Goal: Information Seeking & Learning: Learn about a topic

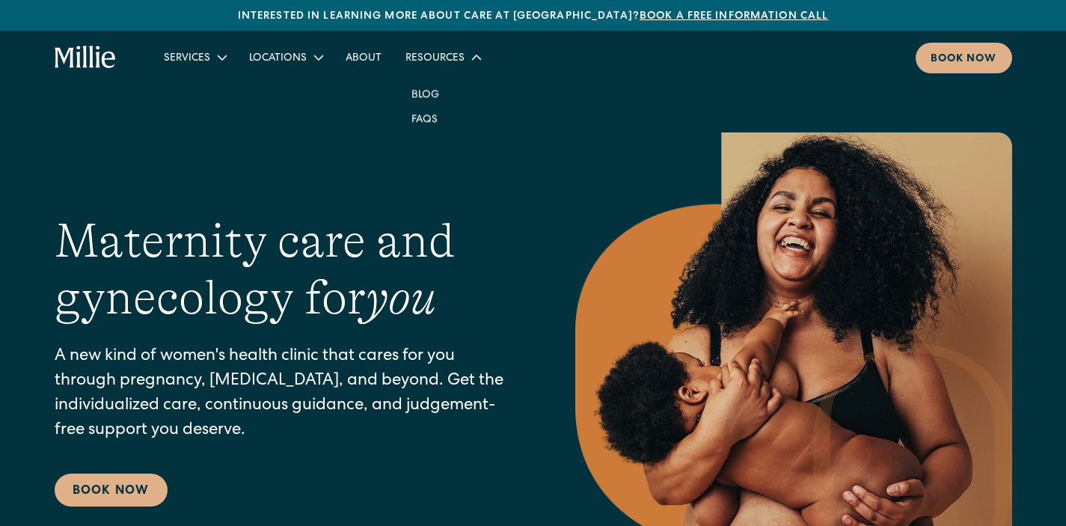
click at [417, 65] on div "Resources" at bounding box center [435, 59] width 59 height 16
click at [433, 91] on link "Blog" at bounding box center [426, 94] width 52 height 25
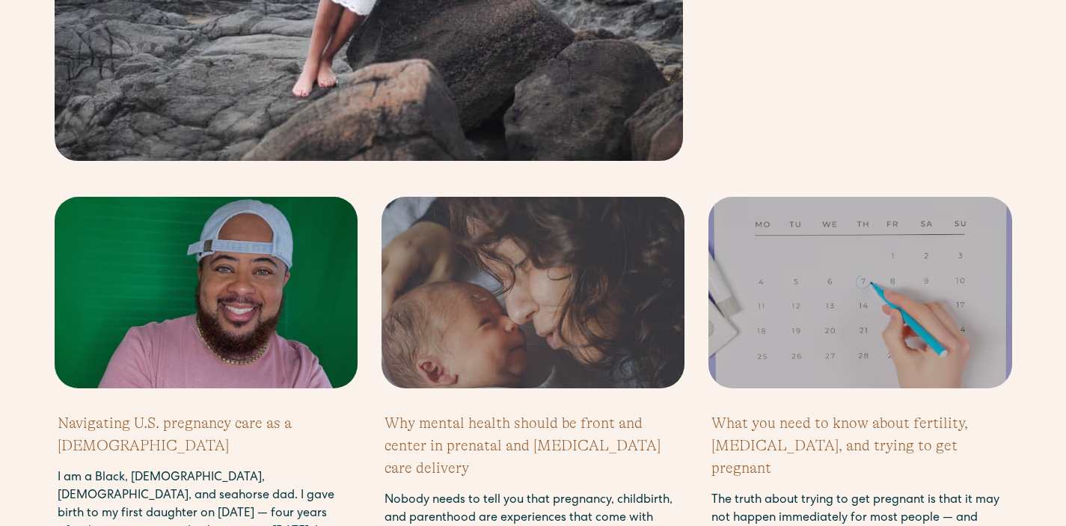
scroll to position [1129, 0]
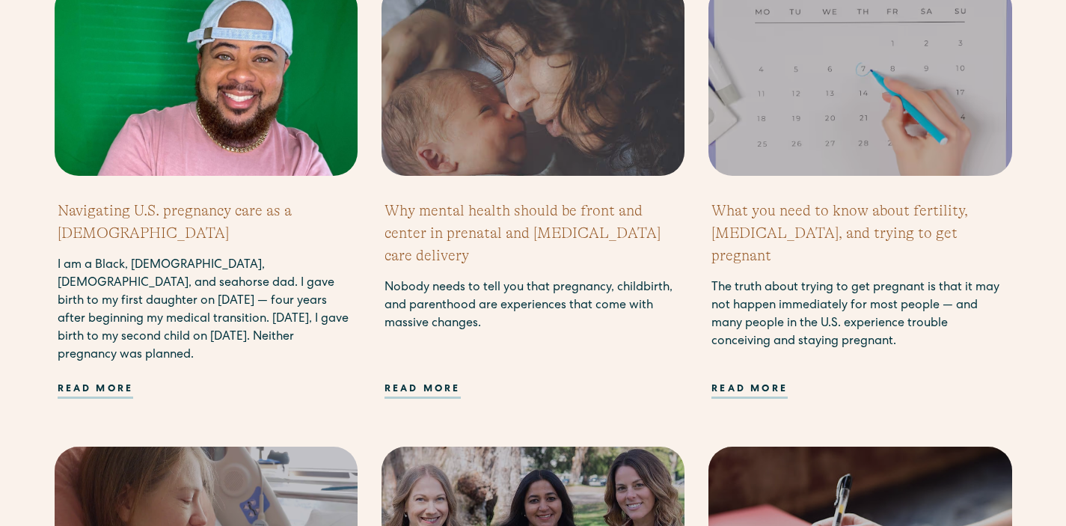
click at [149, 211] on h2 "Navigating U.S. pregnancy care as a [DEMOGRAPHIC_DATA]" at bounding box center [206, 222] width 297 height 45
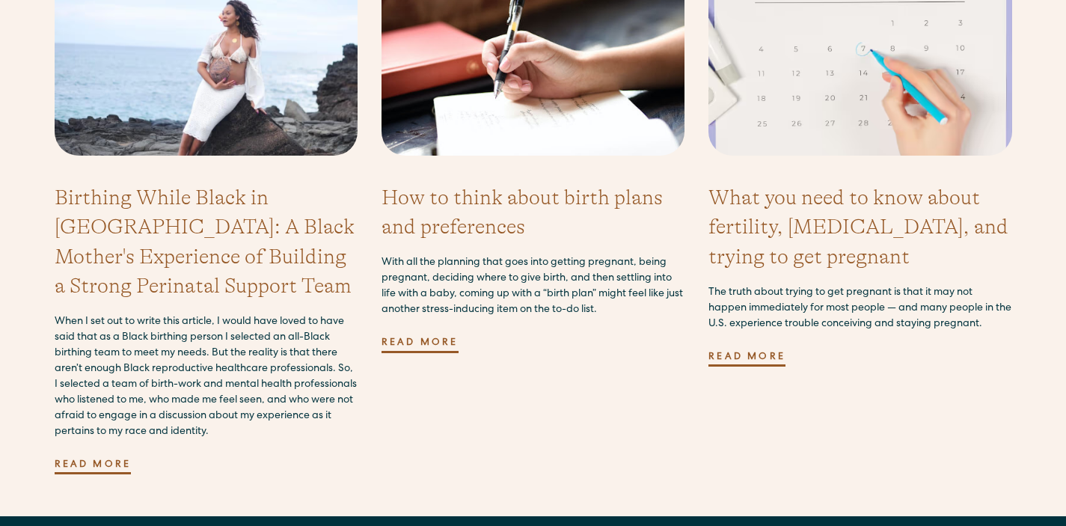
scroll to position [4396, 0]
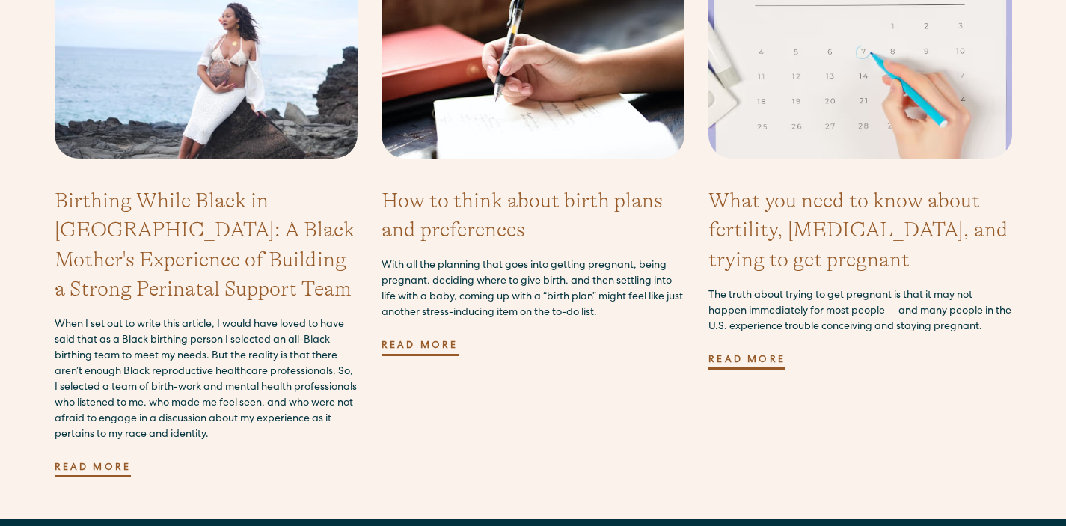
click at [229, 186] on h3 "Birthing While Black in [GEOGRAPHIC_DATA]: A Black Mother's Experience of Build…" at bounding box center [206, 244] width 303 height 117
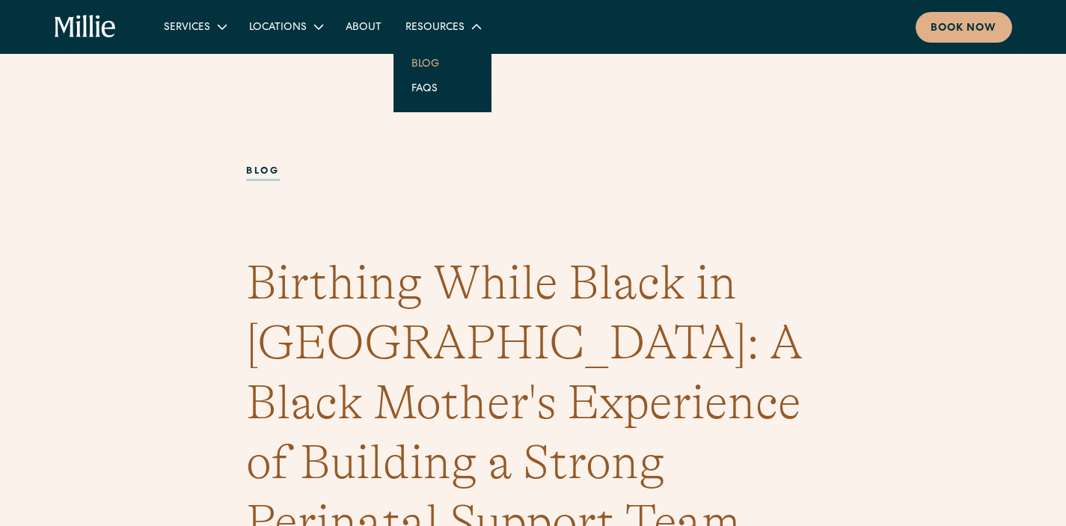
click at [434, 69] on link "Blog" at bounding box center [426, 63] width 52 height 25
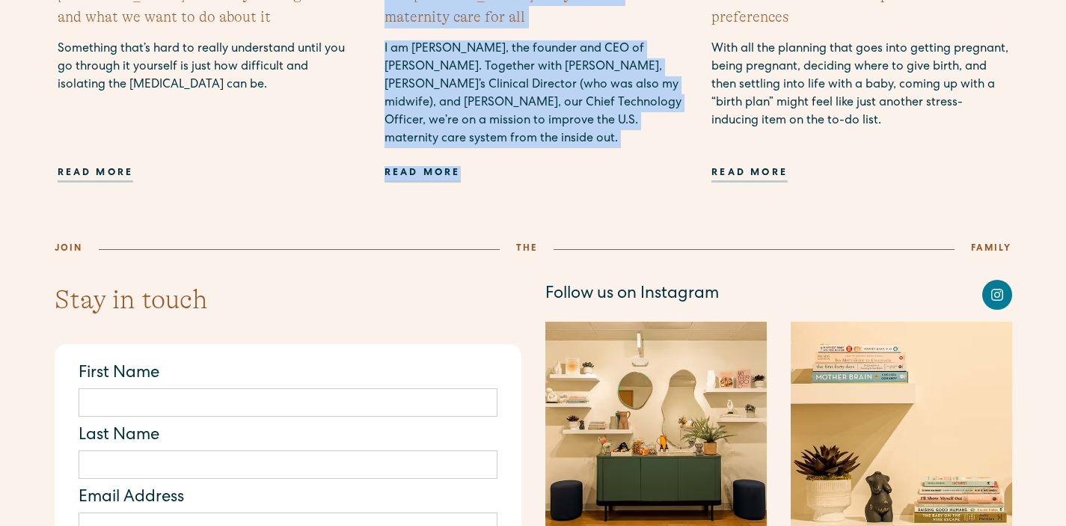
scroll to position [1705, 0]
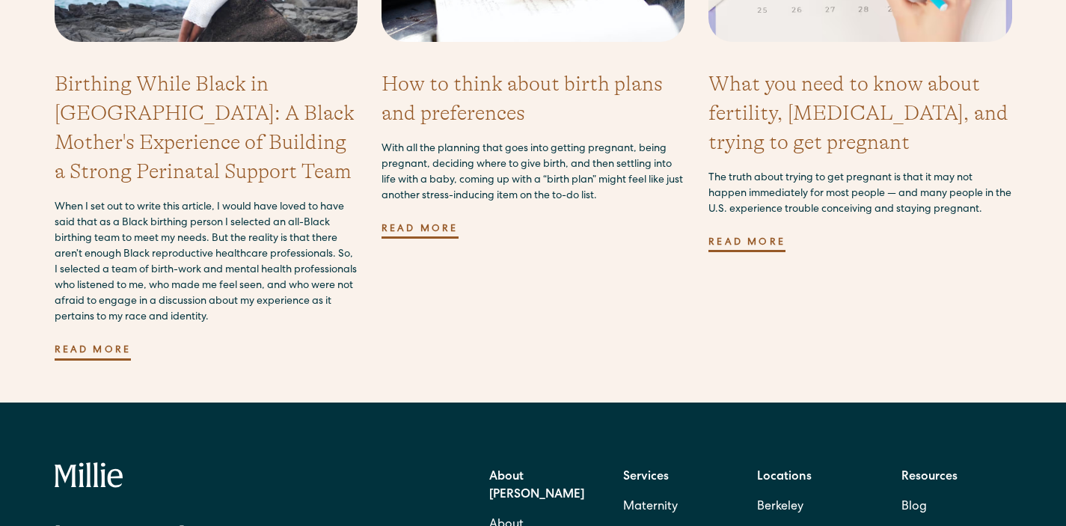
scroll to position [4550, 0]
